Goal: Information Seeking & Learning: Learn about a topic

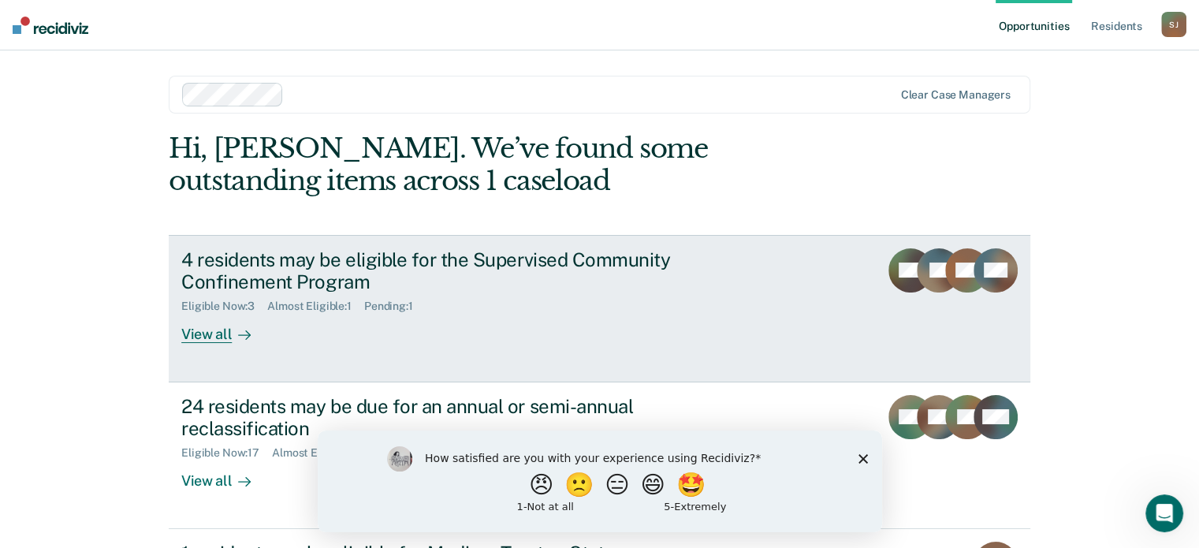
click at [609, 260] on div "4 residents may be eligible for the Supervised Community Confinement Program" at bounding box center [458, 271] width 554 height 46
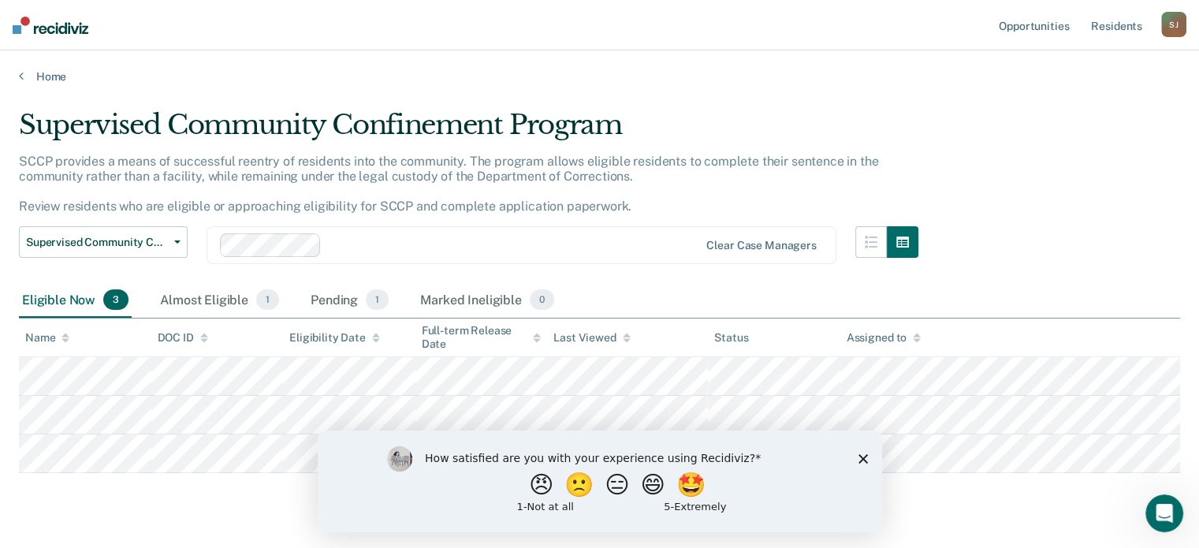
click at [860, 453] on icon "Close survey" at bounding box center [862, 457] width 9 height 9
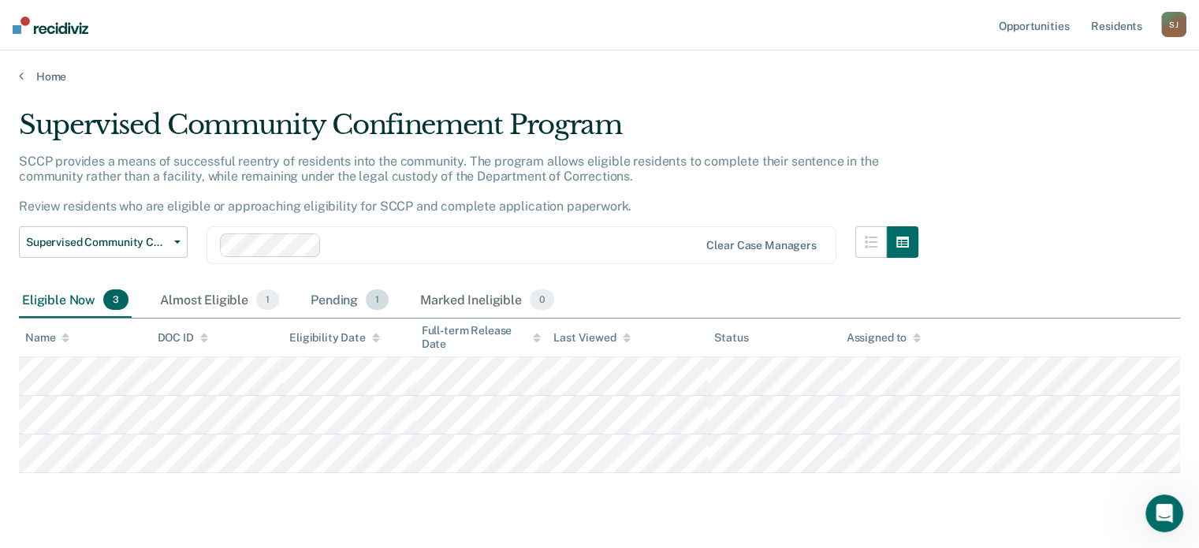
click at [322, 294] on div "Pending 1" at bounding box center [350, 300] width 84 height 35
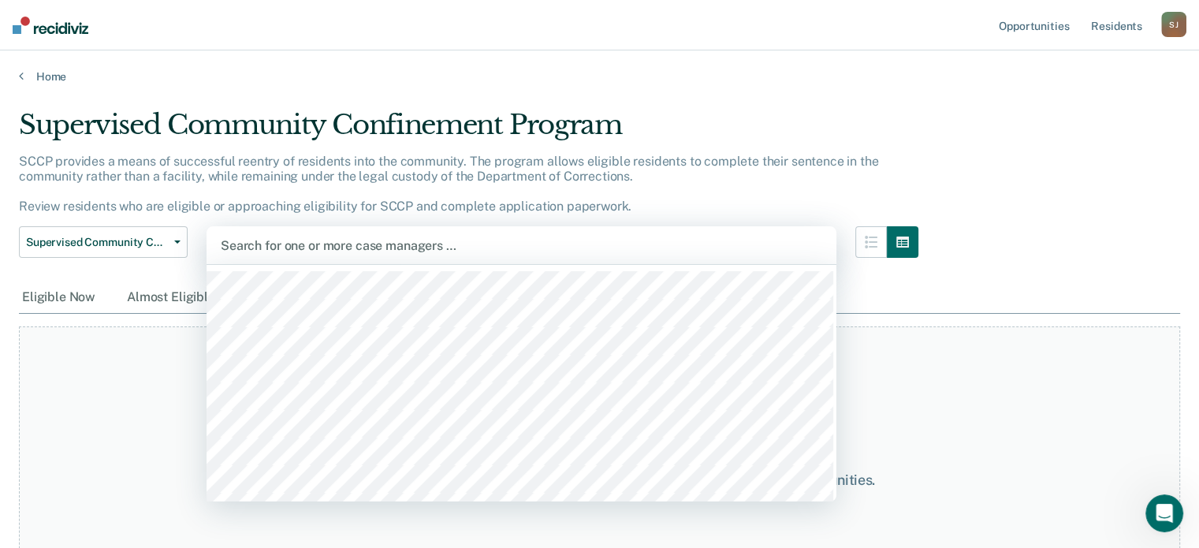
click at [309, 244] on div at bounding box center [522, 246] width 602 height 18
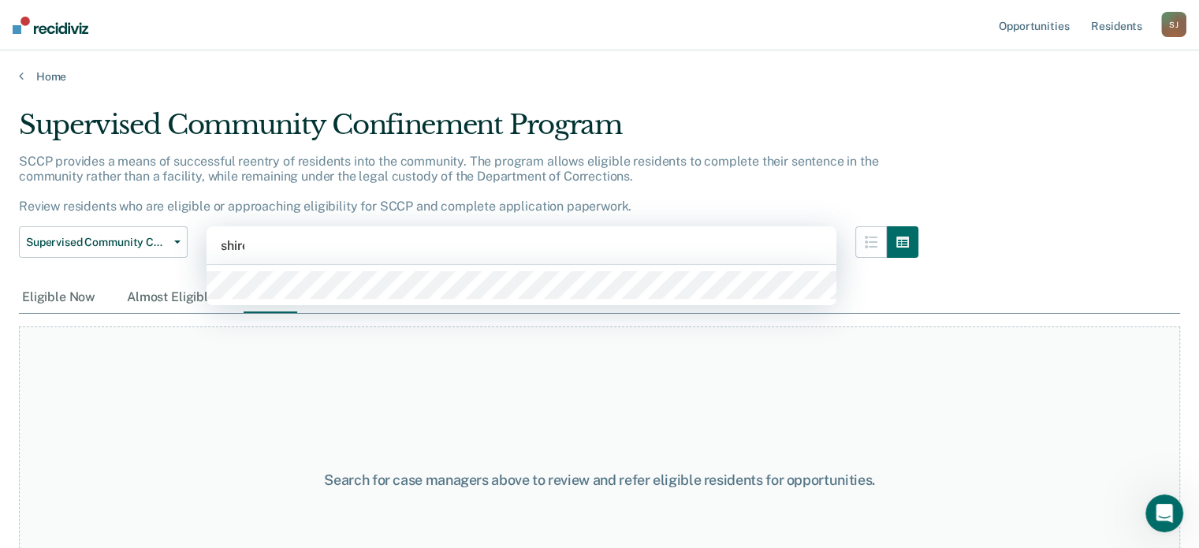
type input "[PERSON_NAME]"
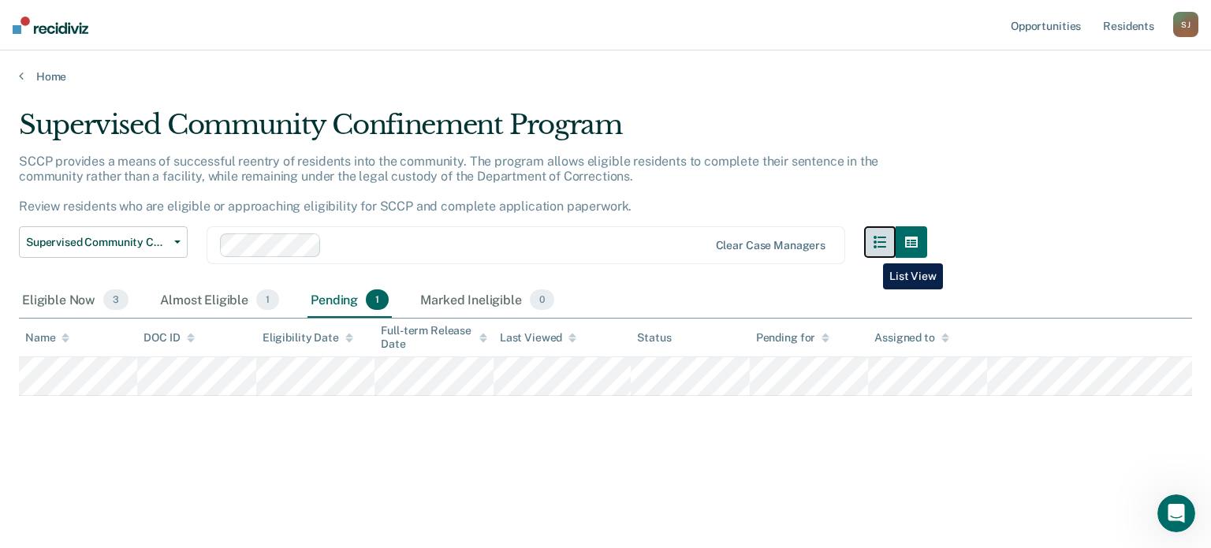
click at [882, 250] on button "button" at bounding box center [880, 242] width 32 height 32
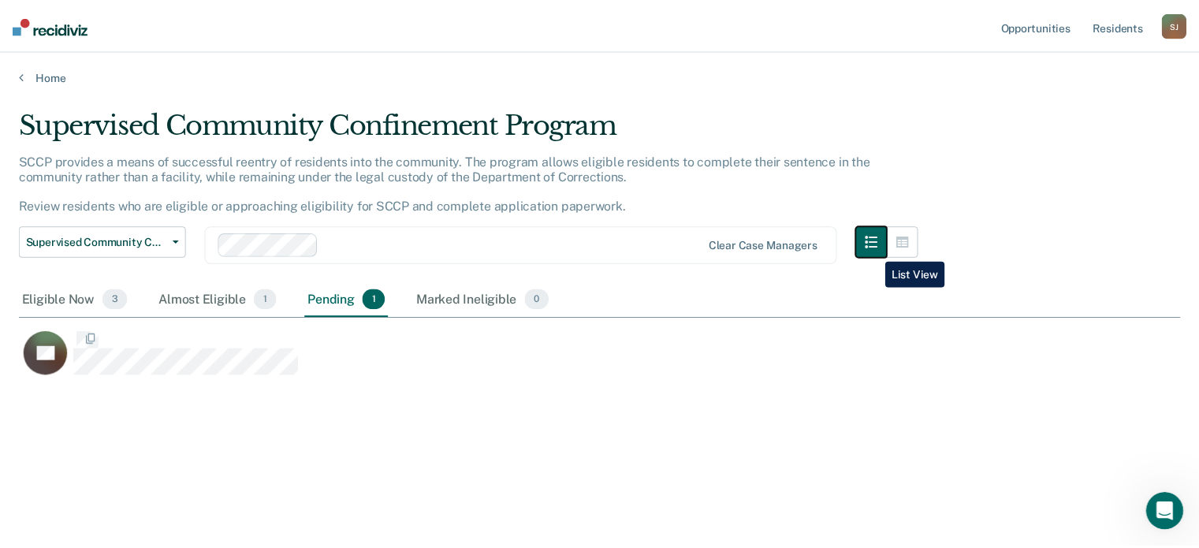
scroll to position [309, 1161]
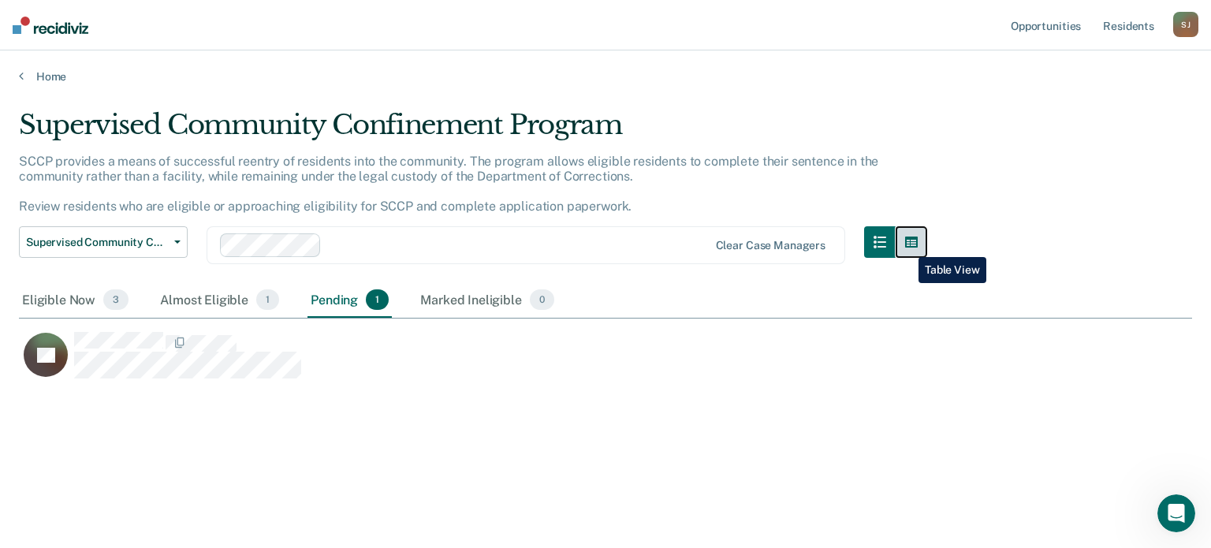
click at [907, 245] on icon "button" at bounding box center [911, 242] width 13 height 13
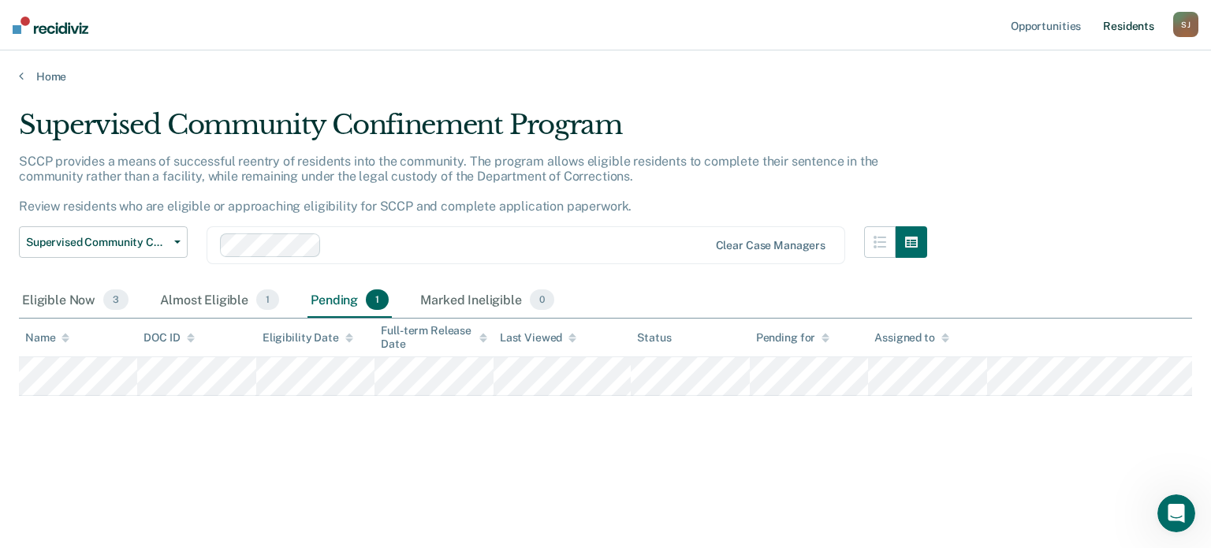
click at [1136, 28] on link "Resident s" at bounding box center [1129, 25] width 58 height 50
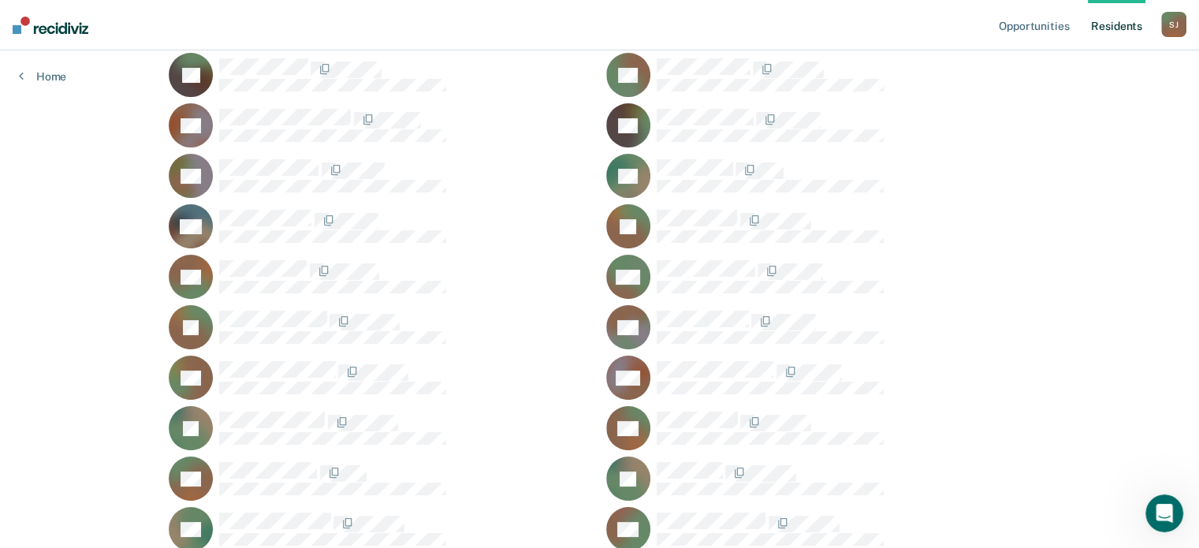
scroll to position [237, 0]
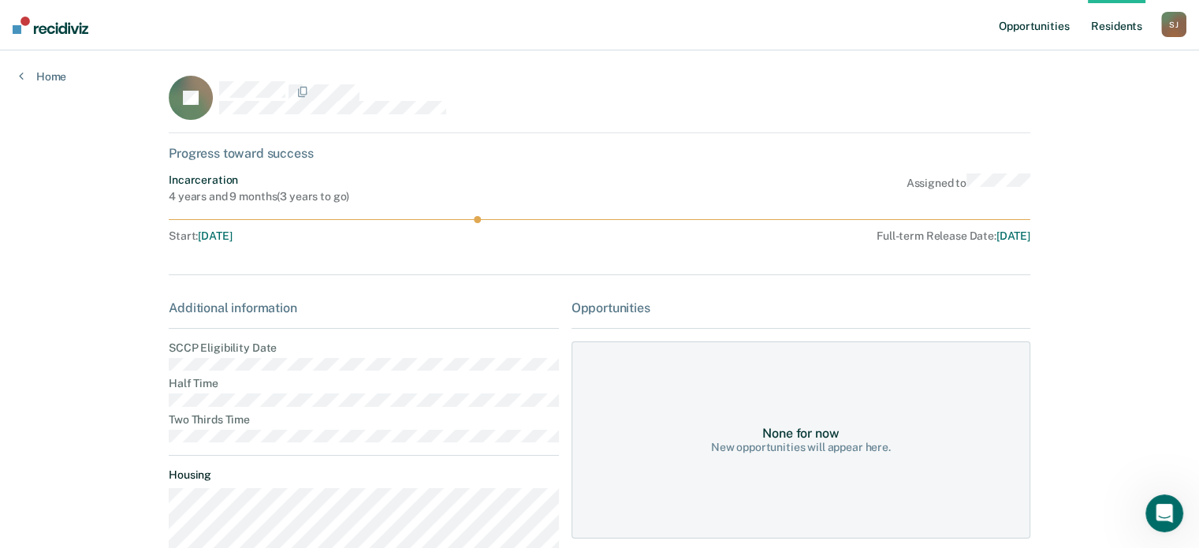
click at [1025, 27] on link "Opportunities" at bounding box center [1034, 25] width 76 height 50
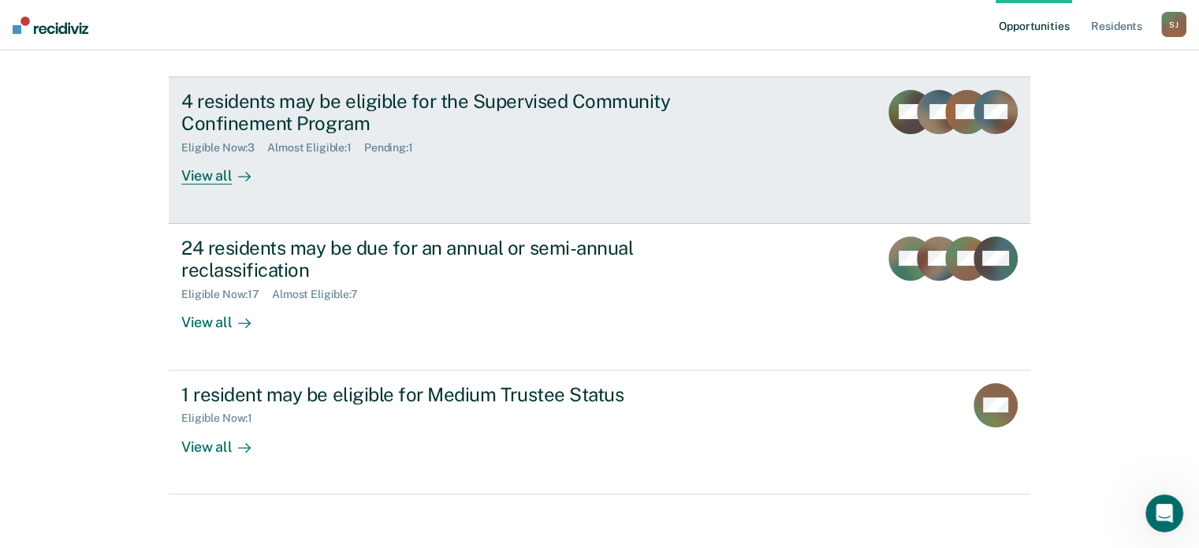
scroll to position [167, 0]
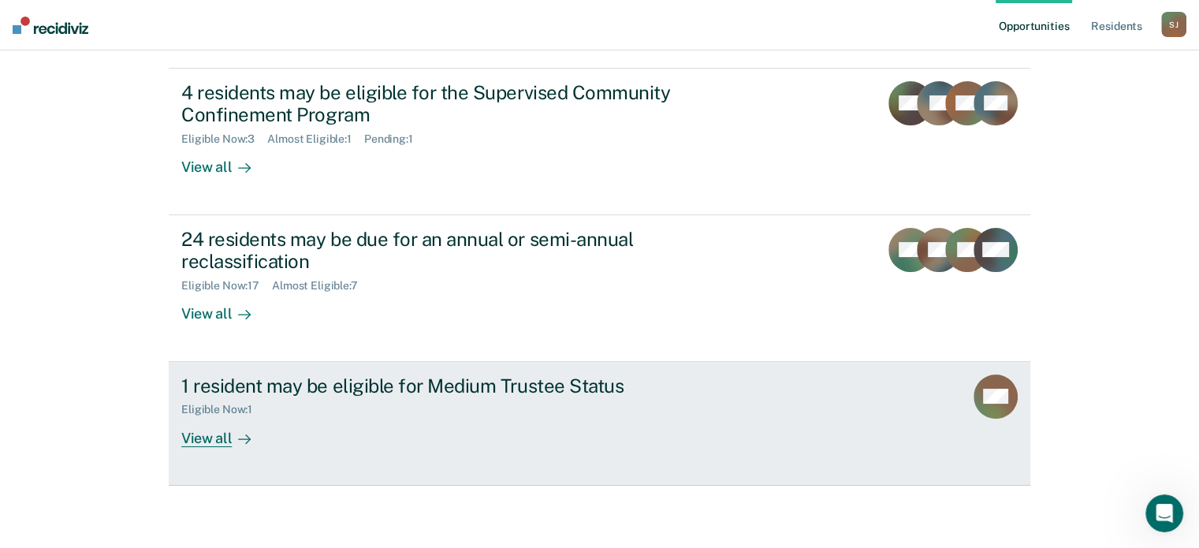
click at [754, 384] on div "1 resident may be eligible for Medium Trustee Status Eligible Now : 1 View all" at bounding box center [476, 411] width 591 height 73
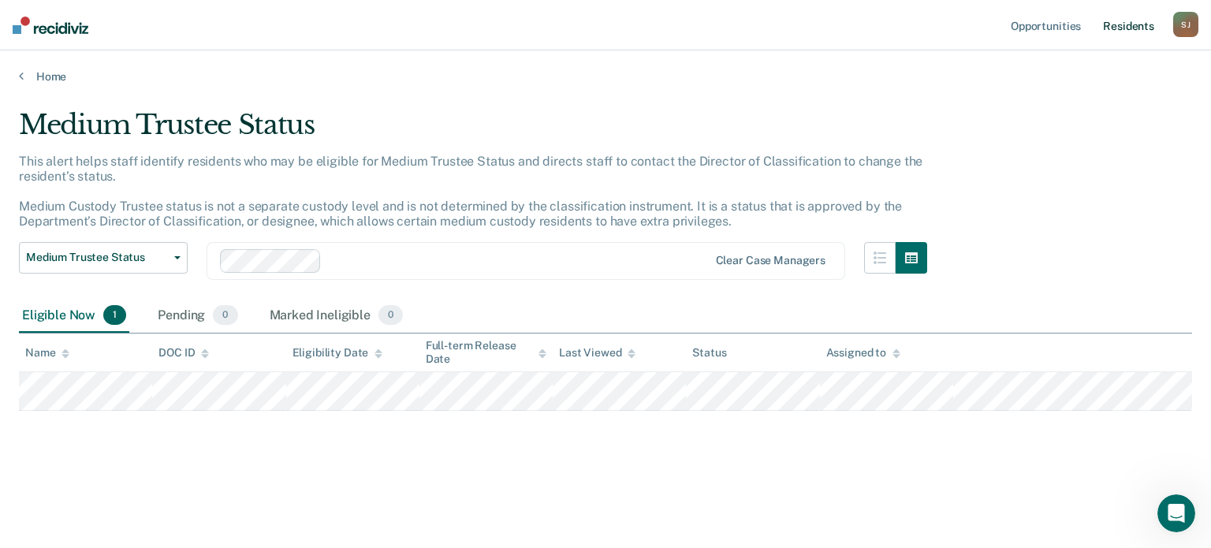
click at [1116, 27] on link "Resident s" at bounding box center [1129, 25] width 58 height 50
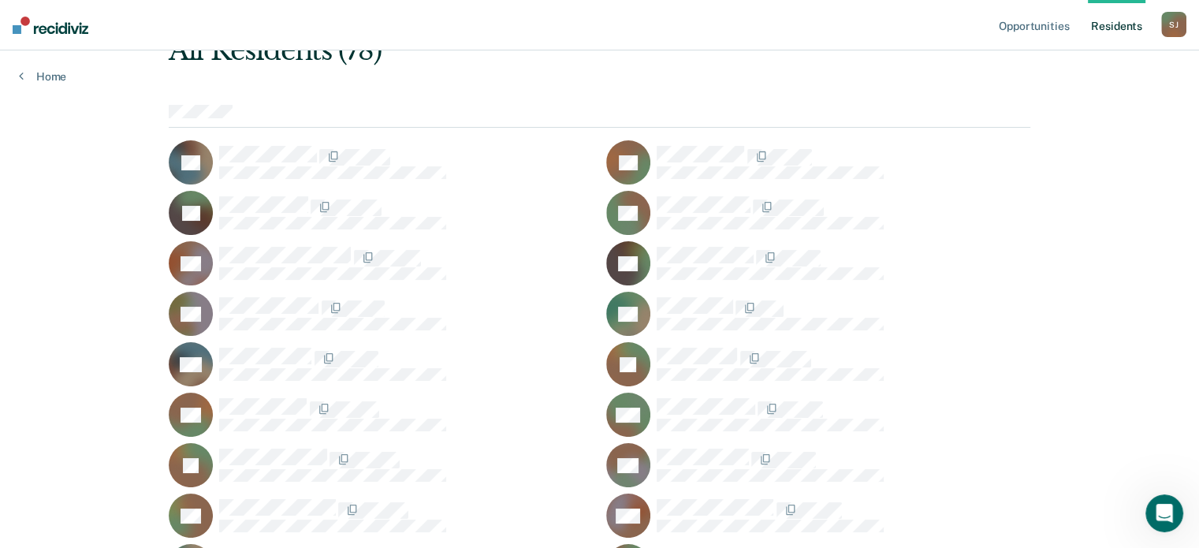
scroll to position [237, 0]
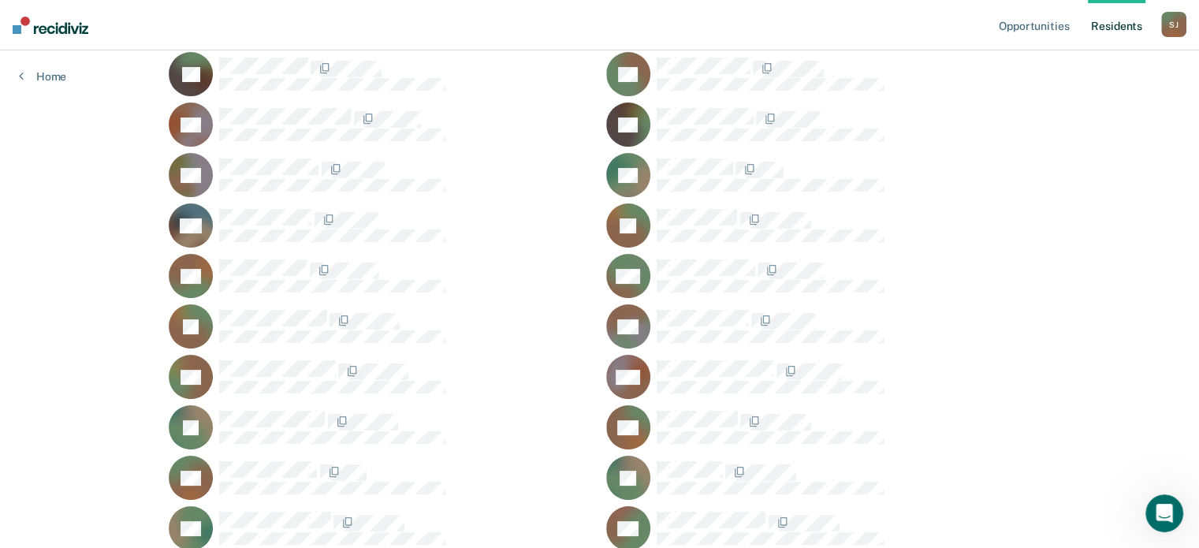
click at [643, 462] on icon at bounding box center [641, 473] width 64 height 64
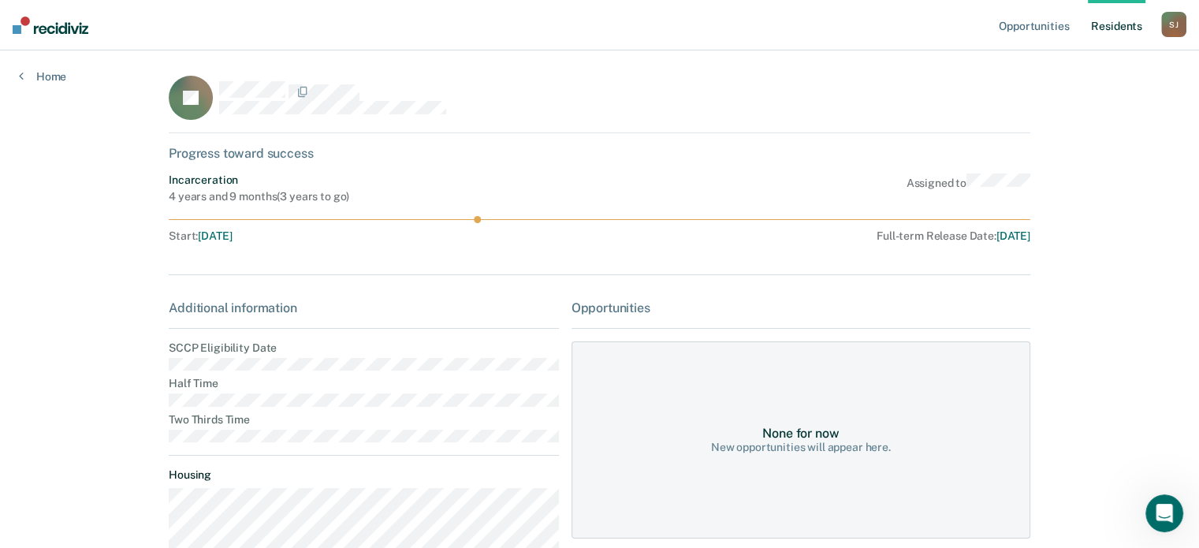
click at [270, 157] on div "Progress toward success" at bounding box center [600, 153] width 862 height 15
